Goal: Task Accomplishment & Management: Manage account settings

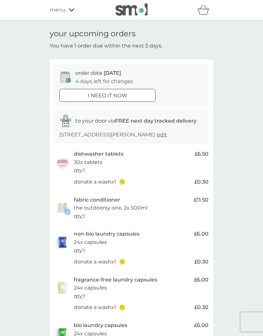
click at [226, 214] on div "your upcoming orders You have 1 order due within the next 5 days. order date [D…" at bounding box center [131, 220] width 263 height 400
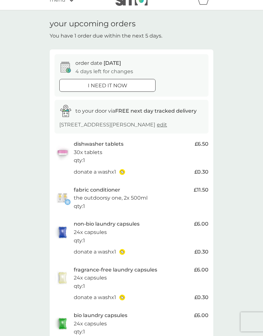
scroll to position [10, 0]
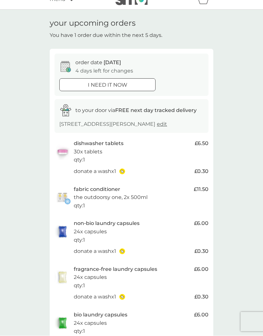
click at [118, 64] on span "[DATE]" at bounding box center [112, 63] width 17 height 6
click at [115, 63] on span "[DATE]" at bounding box center [112, 63] width 17 height 6
click at [119, 191] on p "fabric conditioner" at bounding box center [97, 189] width 46 height 8
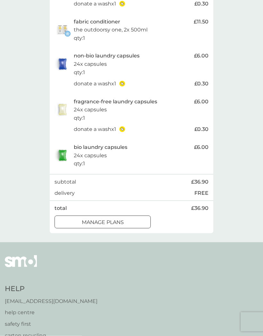
scroll to position [178, 0]
click at [122, 218] on p "manage plans" at bounding box center [103, 222] width 42 height 8
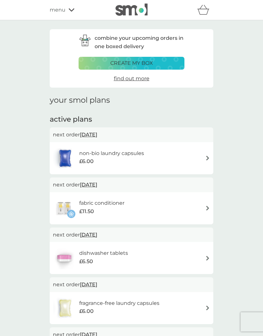
click at [107, 192] on div "fabric conditioner £11.50" at bounding box center [131, 208] width 163 height 32
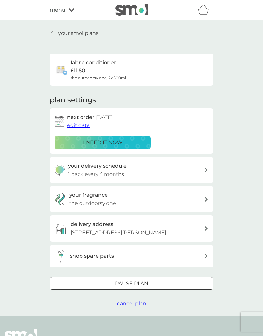
click at [85, 125] on span "edit date" at bounding box center [78, 125] width 23 height 6
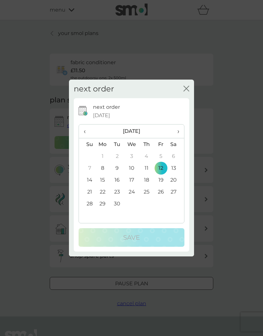
click at [178, 138] on span "›" at bounding box center [176, 130] width 6 height 13
click at [163, 209] on td "31" at bounding box center [161, 203] width 14 height 12
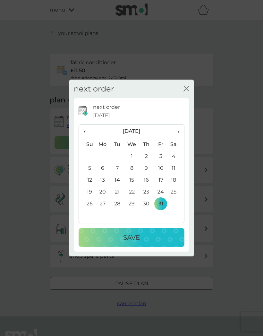
click at [159, 242] on div "Save" at bounding box center [131, 237] width 93 height 10
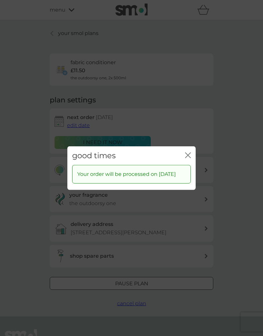
click at [192, 163] on div "good times close" at bounding box center [131, 155] width 128 height 19
click at [189, 158] on icon "close" at bounding box center [188, 155] width 6 height 6
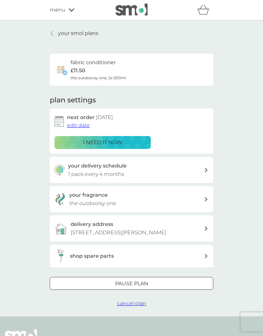
click at [64, 36] on p "your smol plans" at bounding box center [78, 33] width 40 height 8
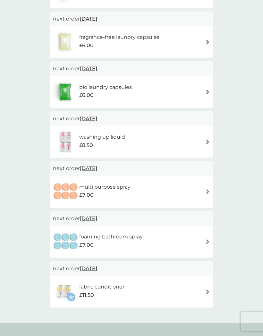
scroll to position [216, 0]
click at [71, 264] on p "next order [DATE]" at bounding box center [131, 268] width 157 height 8
click at [97, 265] on span "[DATE]" at bounding box center [88, 268] width 17 height 13
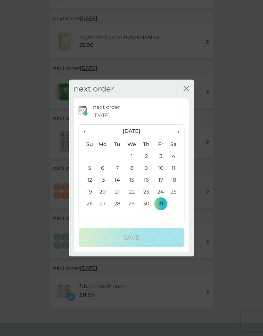
click at [91, 209] on td "26" at bounding box center [87, 203] width 16 height 12
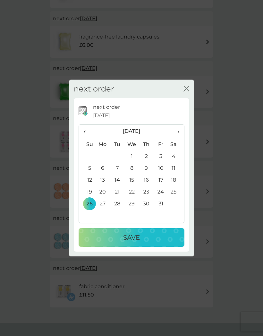
click at [137, 242] on p "Save" at bounding box center [131, 237] width 17 height 10
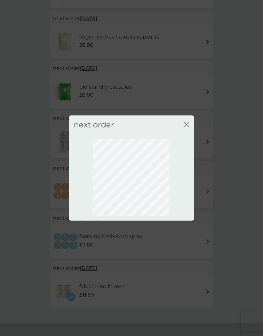
scroll to position [172, 0]
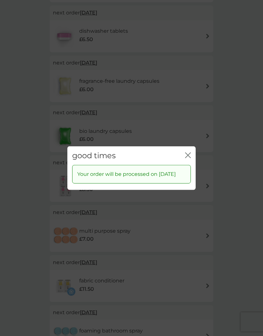
click at [228, 182] on div "good times close Your order will be processed on [DATE]" at bounding box center [131, 168] width 263 height 336
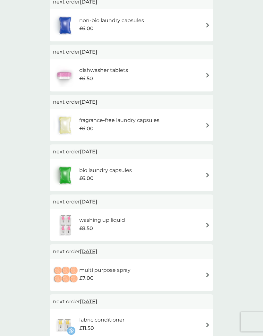
scroll to position [130, 0]
